Goal: Find specific page/section: Find specific page/section

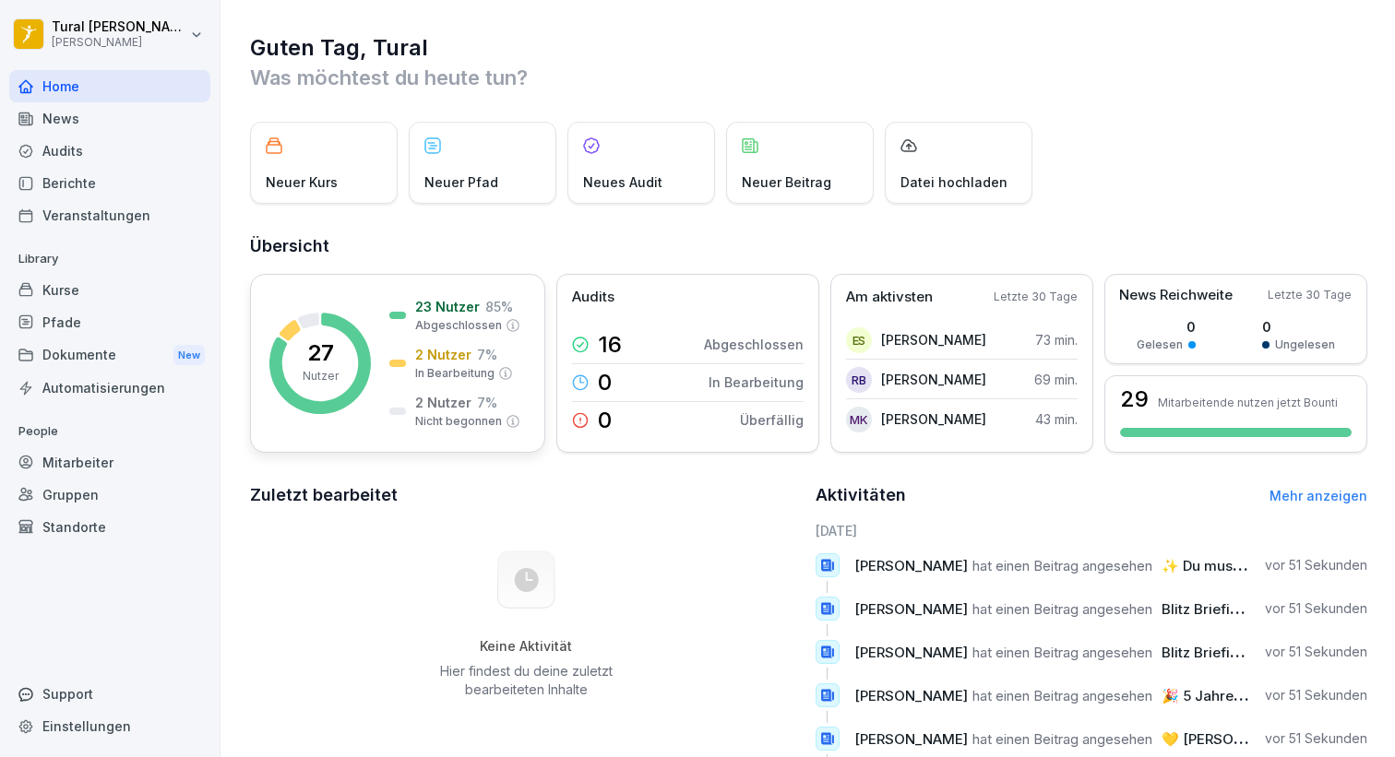
click at [399, 365] on div at bounding box center [397, 363] width 17 height 7
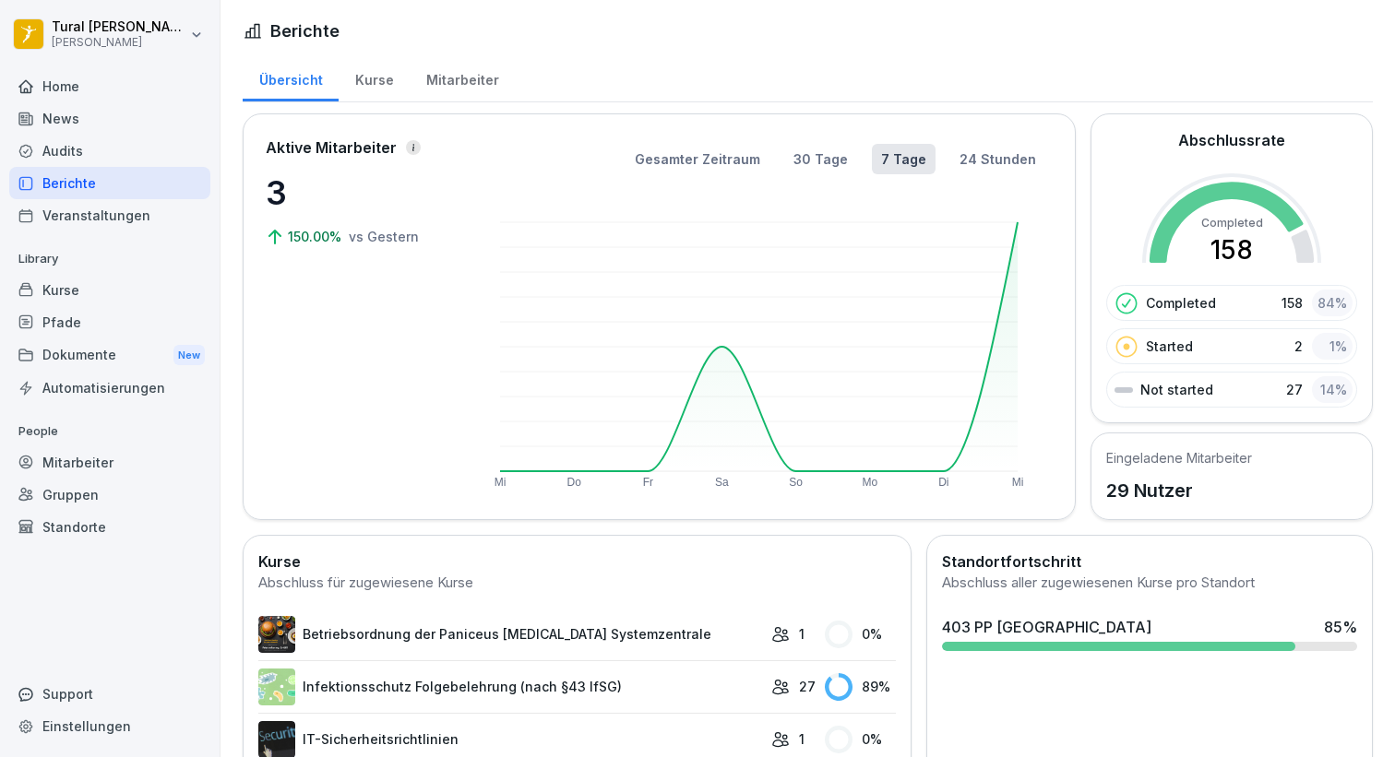
click at [457, 73] on div "Mitarbeiter" at bounding box center [462, 77] width 105 height 47
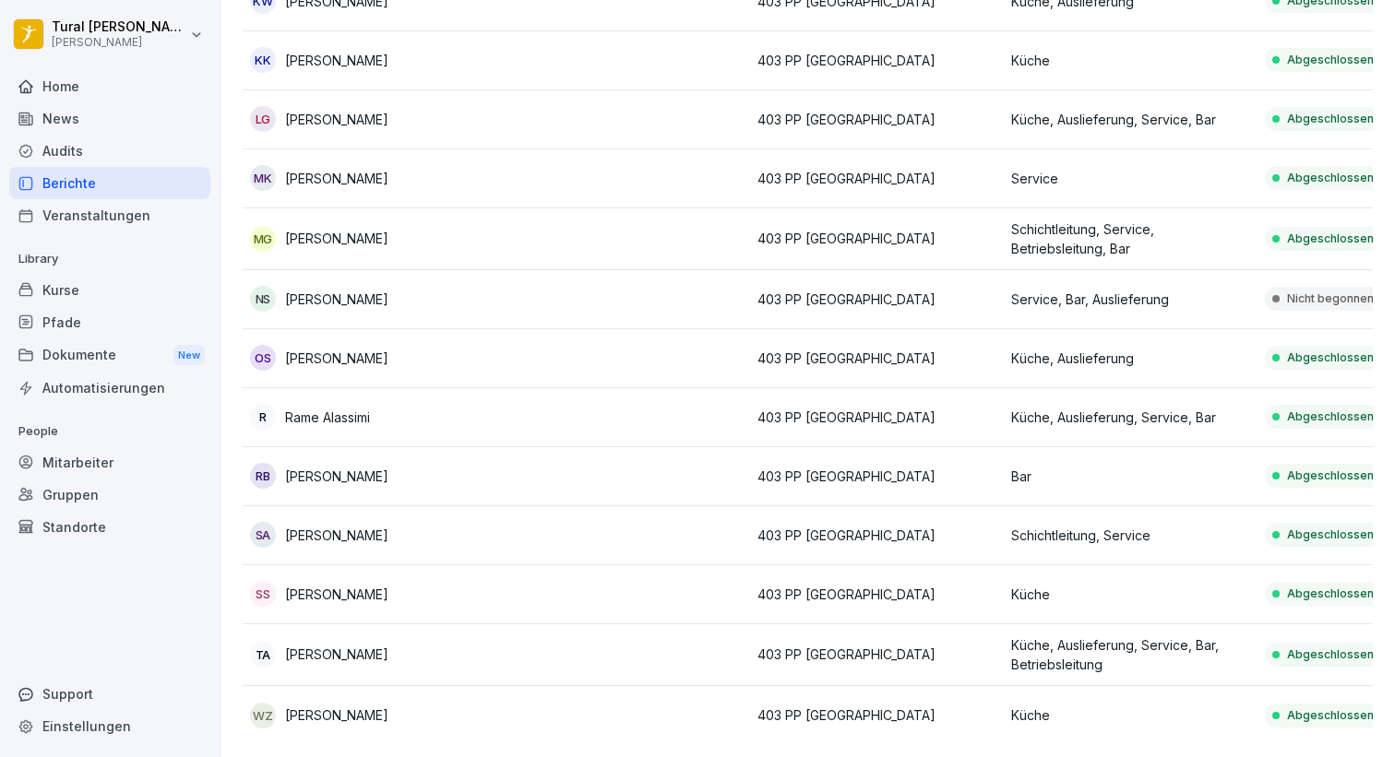
scroll to position [1184, 0]
click at [536, 298] on td at bounding box center [623, 300] width 254 height 59
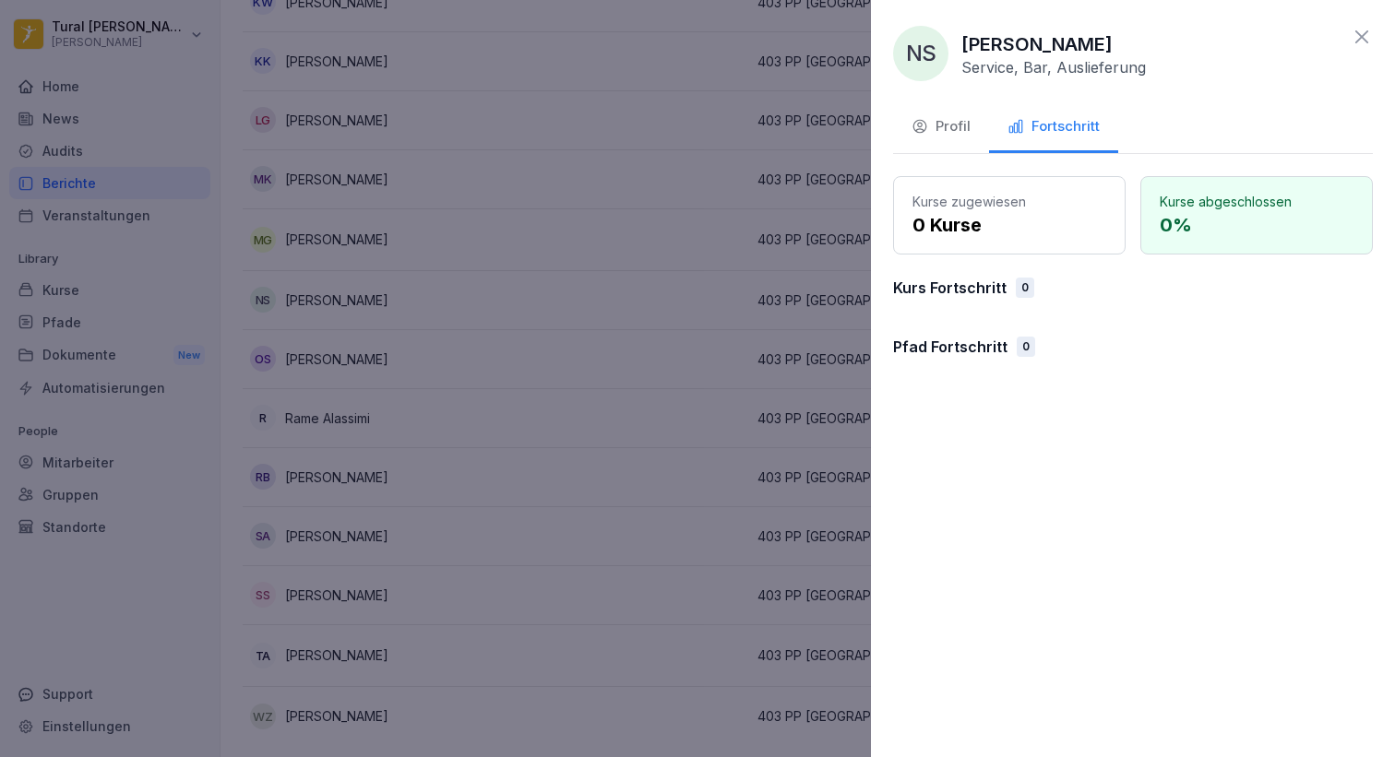
click at [643, 389] on div at bounding box center [697, 378] width 1395 height 757
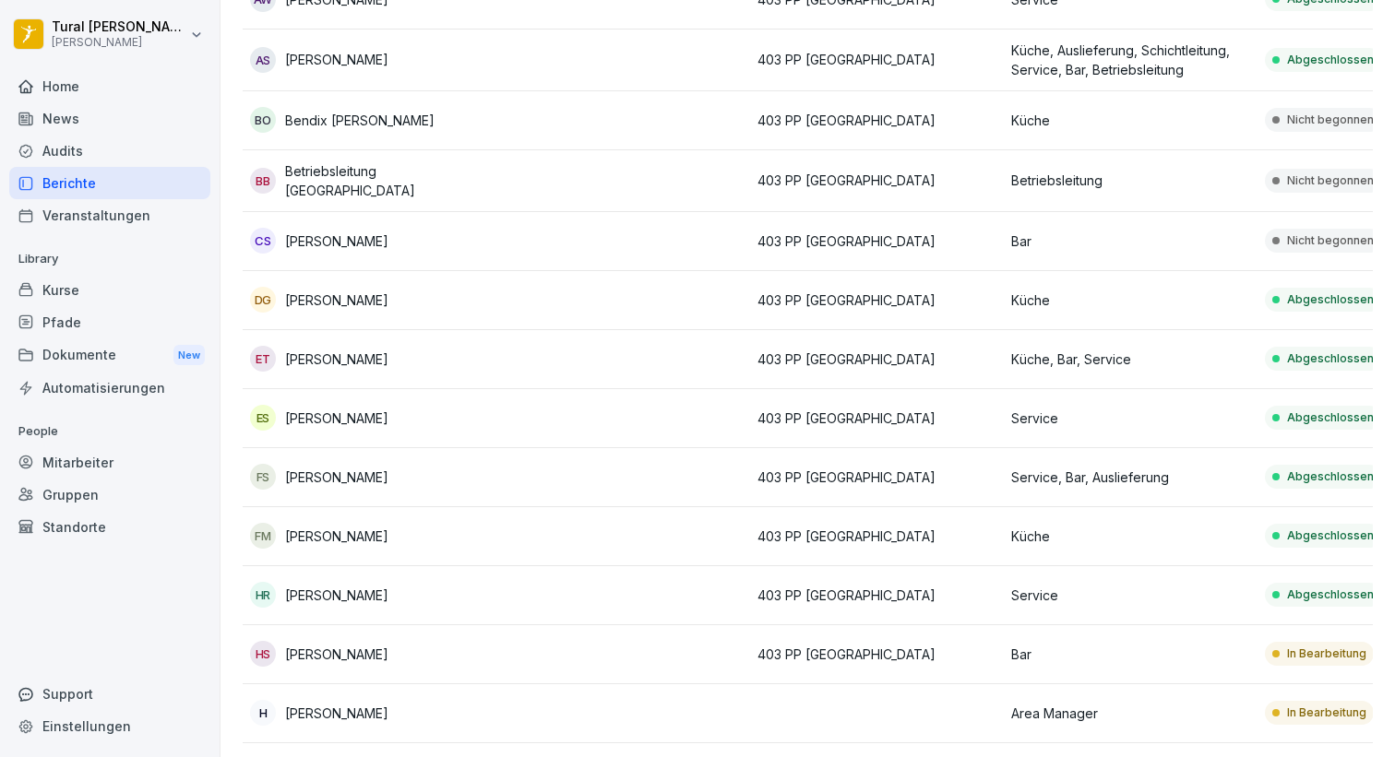
scroll to position [354, 0]
click at [605, 115] on td at bounding box center [623, 121] width 254 height 59
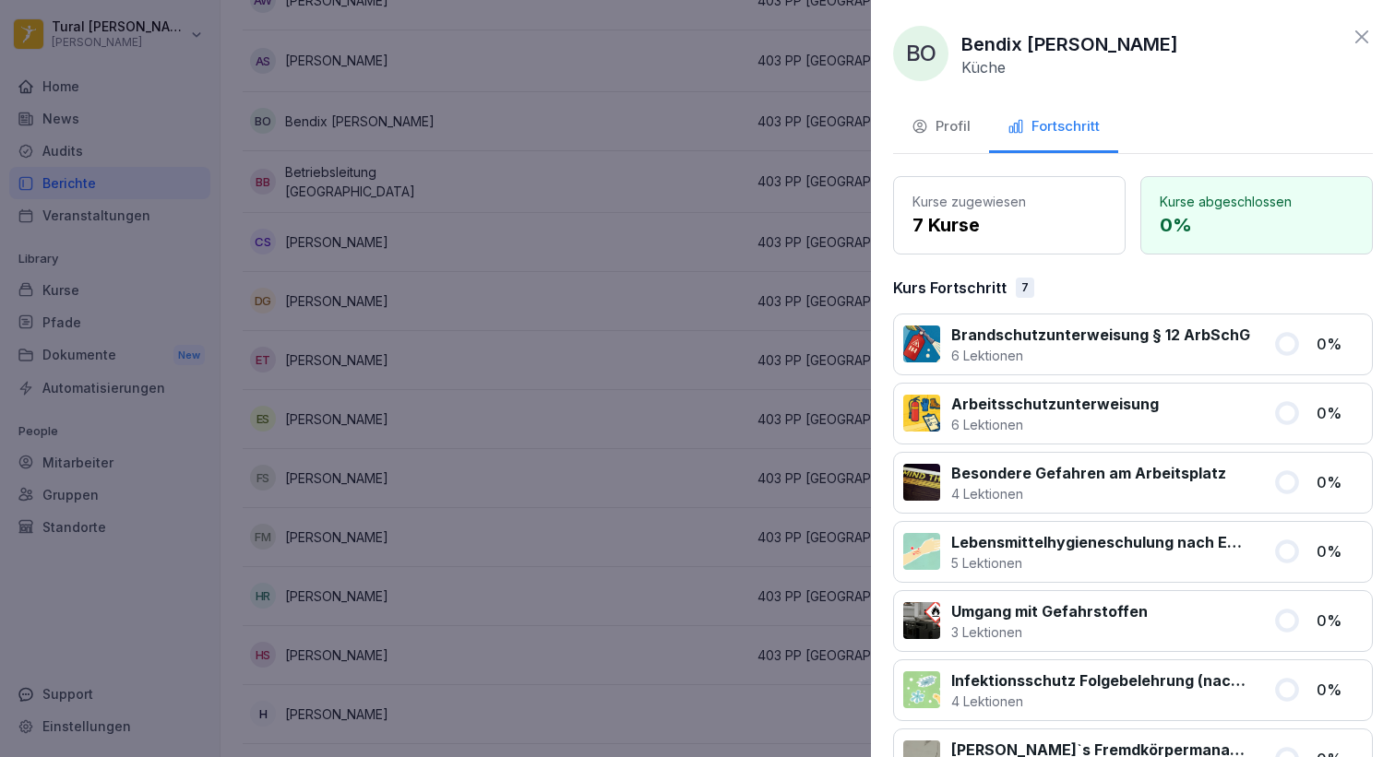
click at [583, 259] on div at bounding box center [697, 378] width 1395 height 757
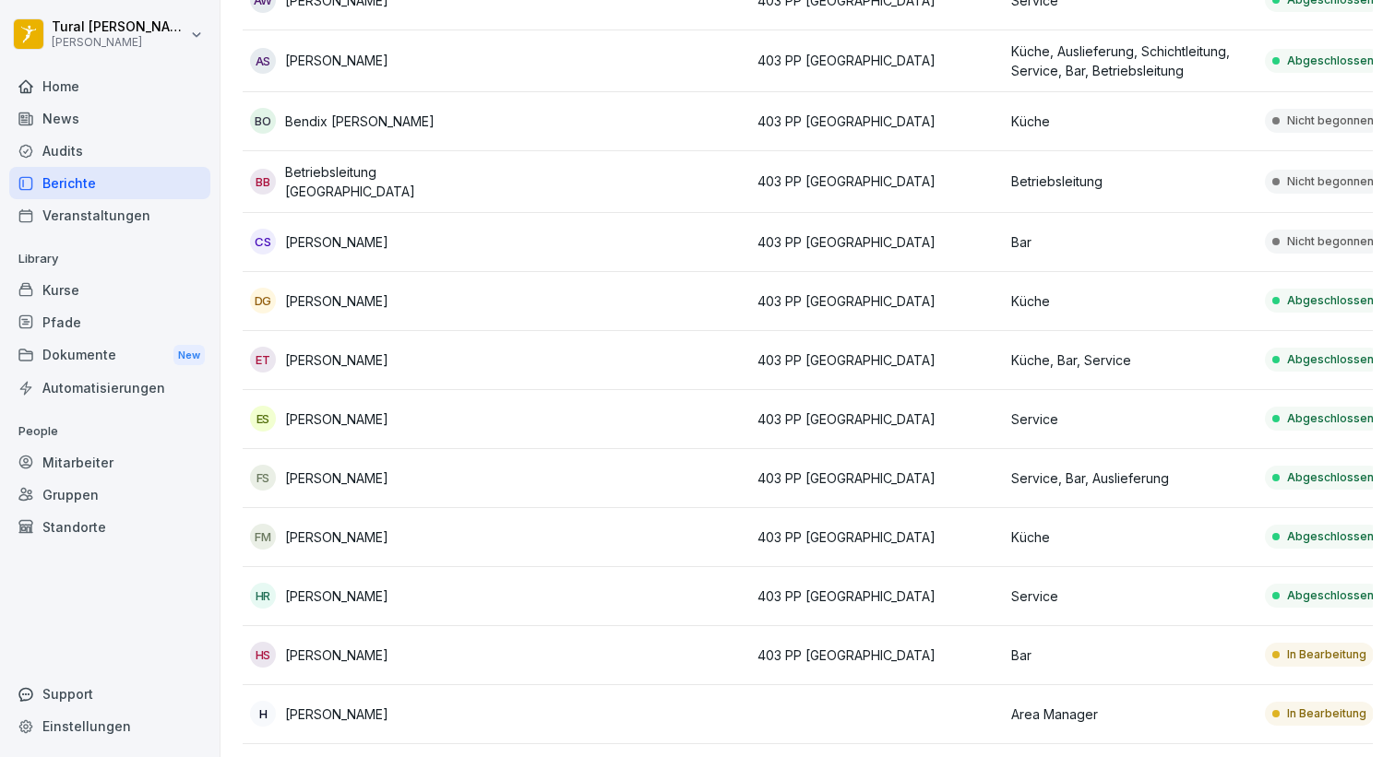
click at [577, 231] on td at bounding box center [623, 242] width 254 height 59
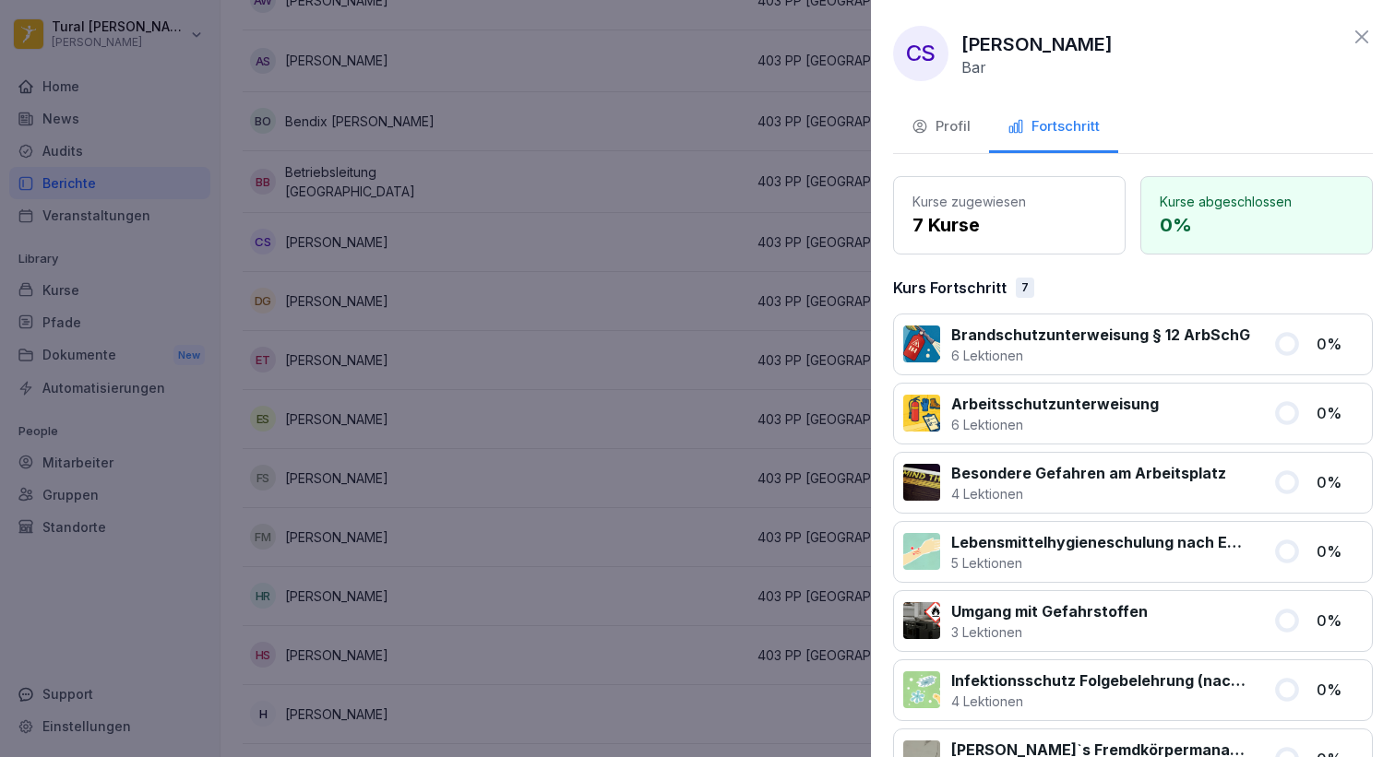
click at [502, 382] on div at bounding box center [697, 378] width 1395 height 757
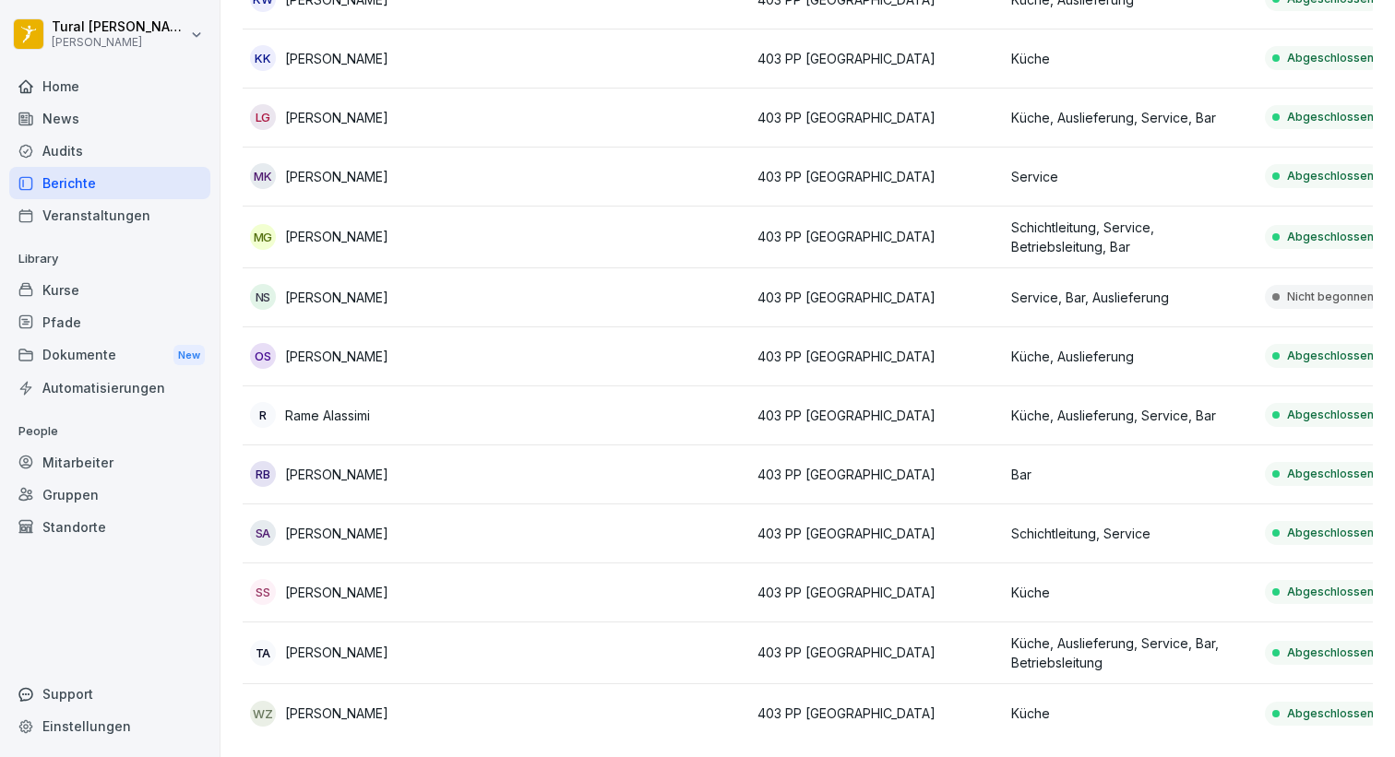
scroll to position [1184, 0]
